Goal: Task Accomplishment & Management: Complete application form

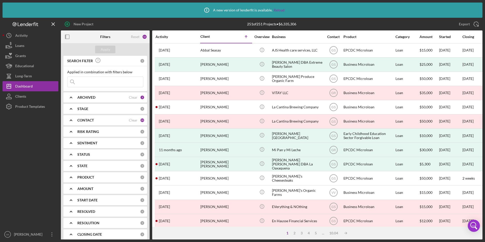
click at [85, 84] on input at bounding box center [106, 82] width 76 height 10
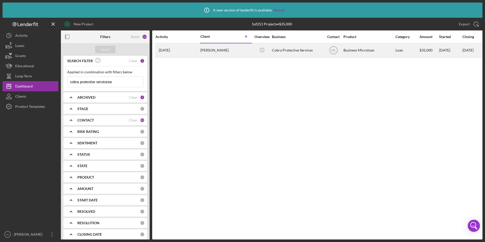
type input "cobra protective servicesw"
click at [323, 55] on div "Business Microloan" at bounding box center [369, 50] width 51 height 13
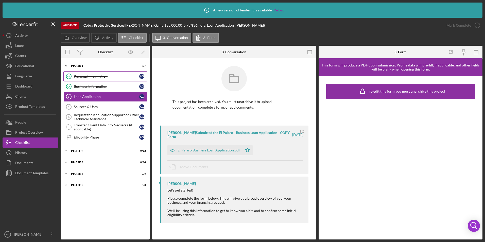
click at [89, 73] on link "Personal Information Personal Information A G" at bounding box center [105, 76] width 84 height 10
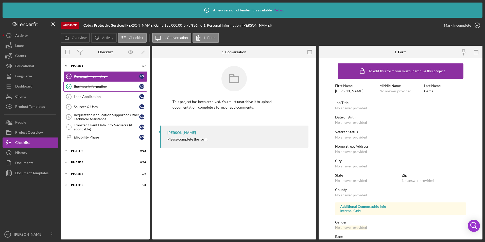
click at [84, 89] on div "Business Information" at bounding box center [106, 87] width 65 height 4
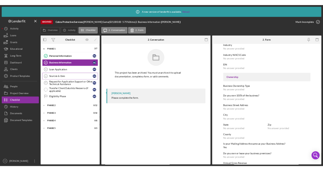
scroll to position [75, 0]
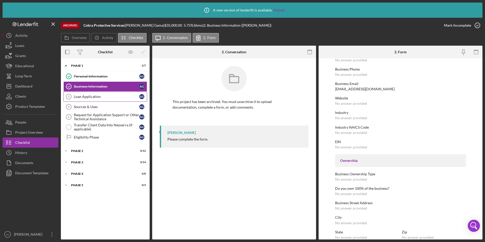
click at [98, 96] on div "Loan Application" at bounding box center [106, 97] width 65 height 4
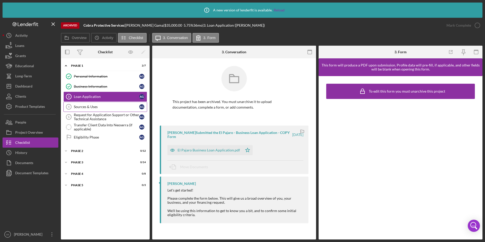
click at [105, 104] on link "Sources & Uses 4 Sources & Uses A G" at bounding box center [105, 107] width 84 height 10
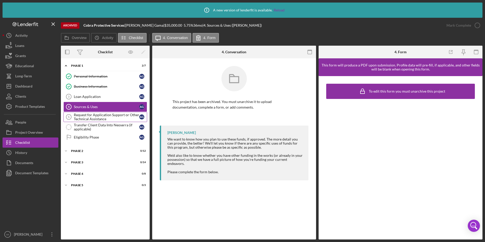
click at [106, 119] on div "Request for Application Support or Other Technical Assistance" at bounding box center [106, 117] width 65 height 8
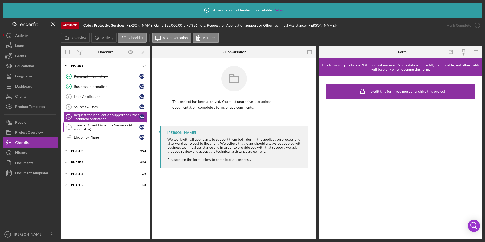
click at [107, 126] on div "Transfer Client Data Into Neoserra (if applicable)" at bounding box center [106, 127] width 65 height 8
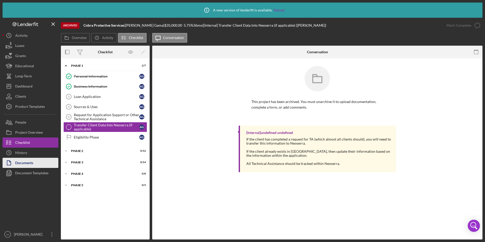
click at [36, 164] on button "Documents" at bounding box center [31, 163] width 56 height 10
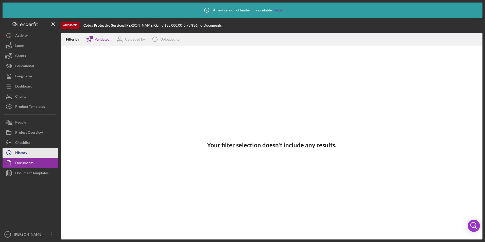
click at [34, 153] on button "Icon/History History" at bounding box center [31, 153] width 56 height 10
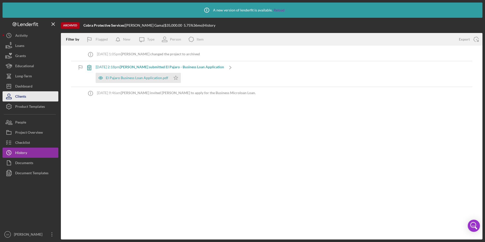
click at [26, 95] on div "Clients" at bounding box center [20, 96] width 11 height 11
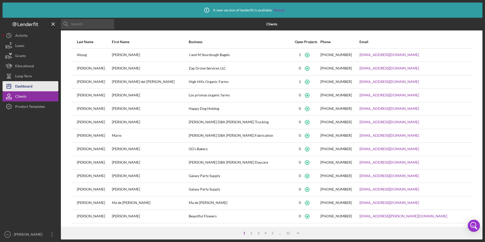
click at [31, 88] on div "Dashboard" at bounding box center [23, 86] width 17 height 11
